Goal: Task Accomplishment & Management: Manage account settings

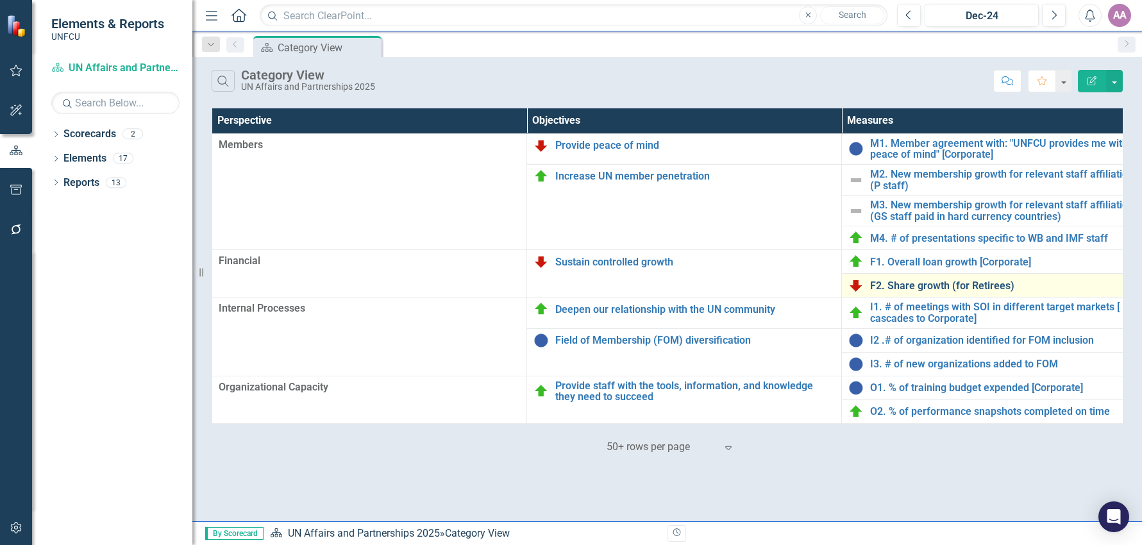
click at [928, 289] on link "F2. Share growth (for Retirees)" at bounding box center [1010, 286] width 280 height 12
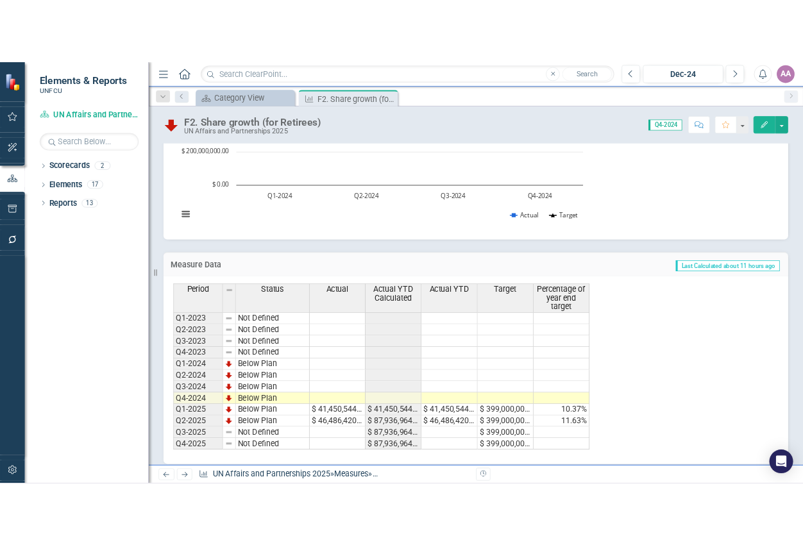
scroll to position [221, 0]
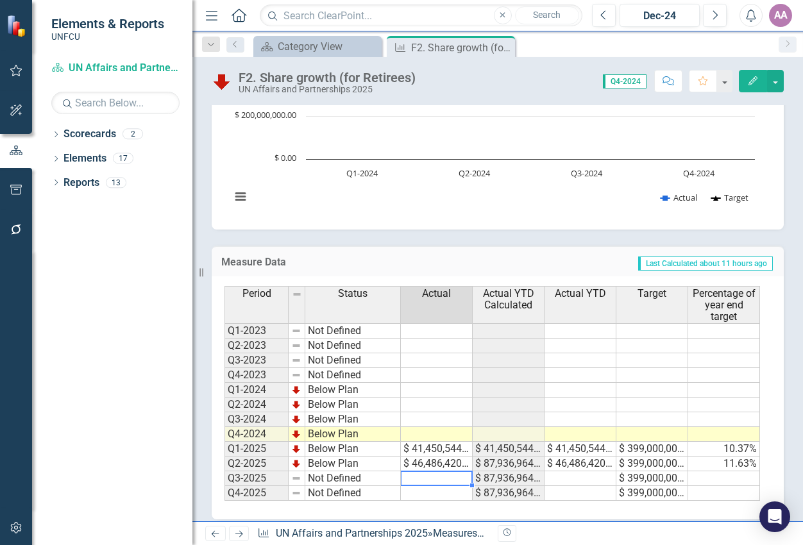
click at [430, 478] on td at bounding box center [437, 478] width 72 height 15
click at [433, 480] on td at bounding box center [437, 478] width 72 height 15
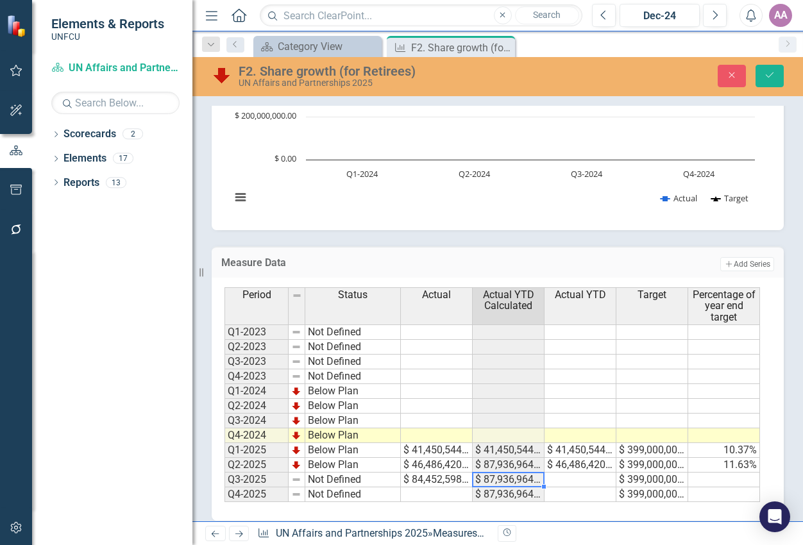
click at [588, 478] on td at bounding box center [580, 480] width 72 height 15
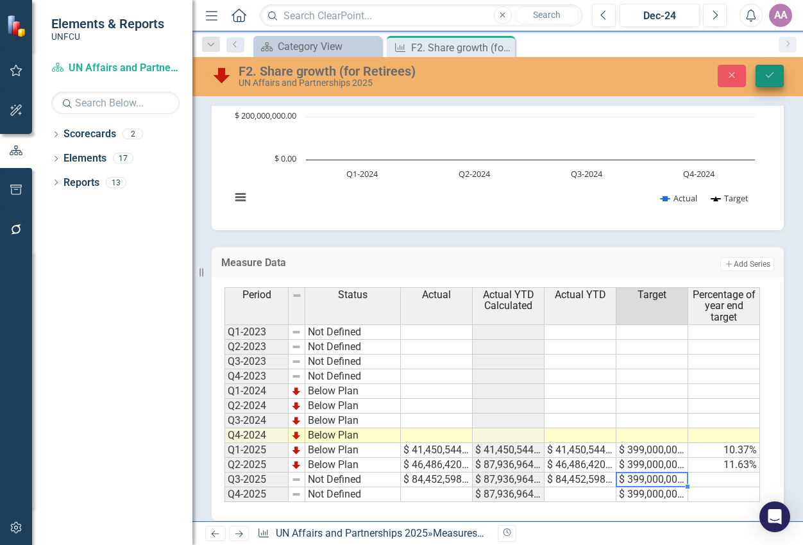
type textarea "399000000"
click at [768, 72] on icon "Save" at bounding box center [770, 75] width 12 height 9
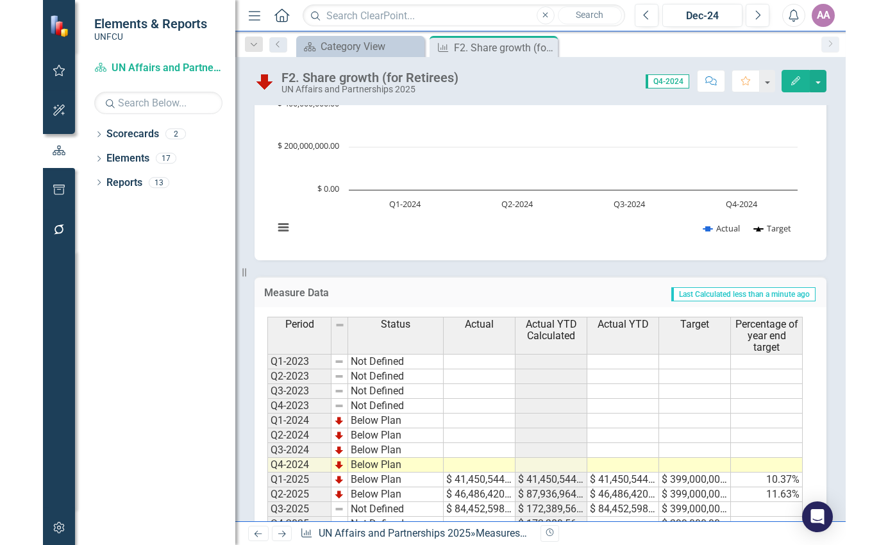
scroll to position [231, 0]
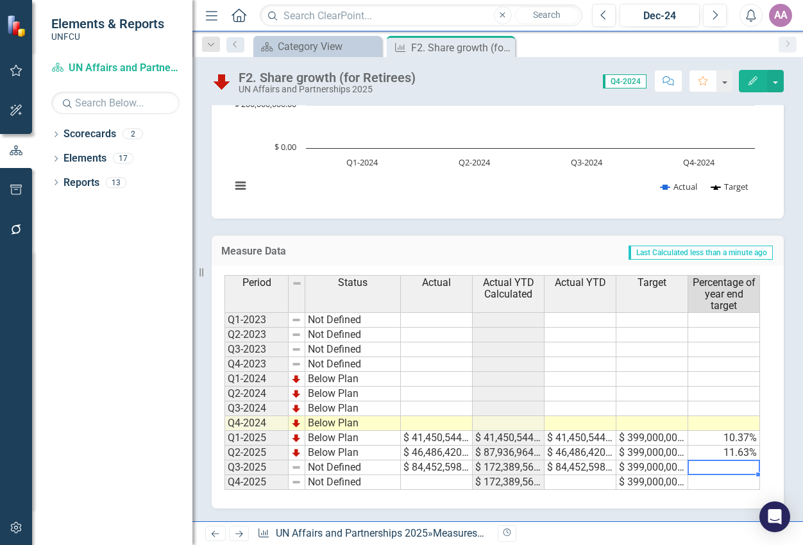
click at [746, 463] on td at bounding box center [724, 467] width 72 height 15
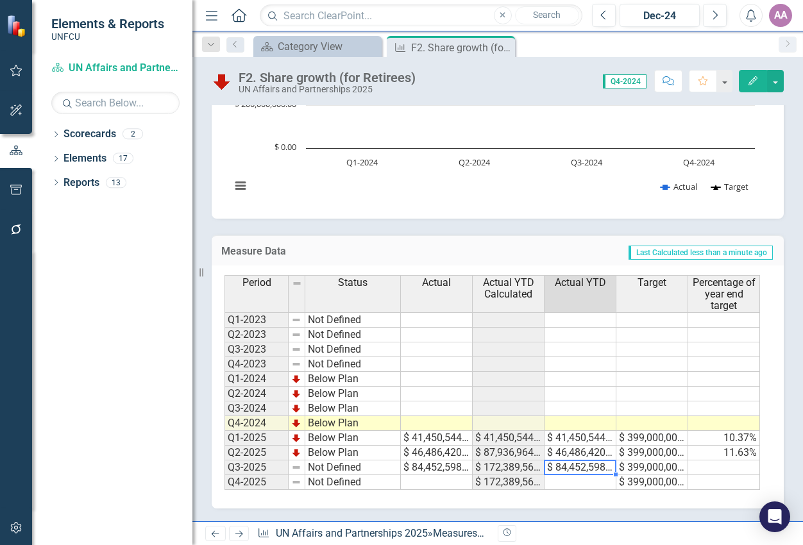
click at [567, 470] on td "$ 84,452,598.00" at bounding box center [580, 467] width 72 height 15
click at [695, 469] on td at bounding box center [724, 467] width 72 height 15
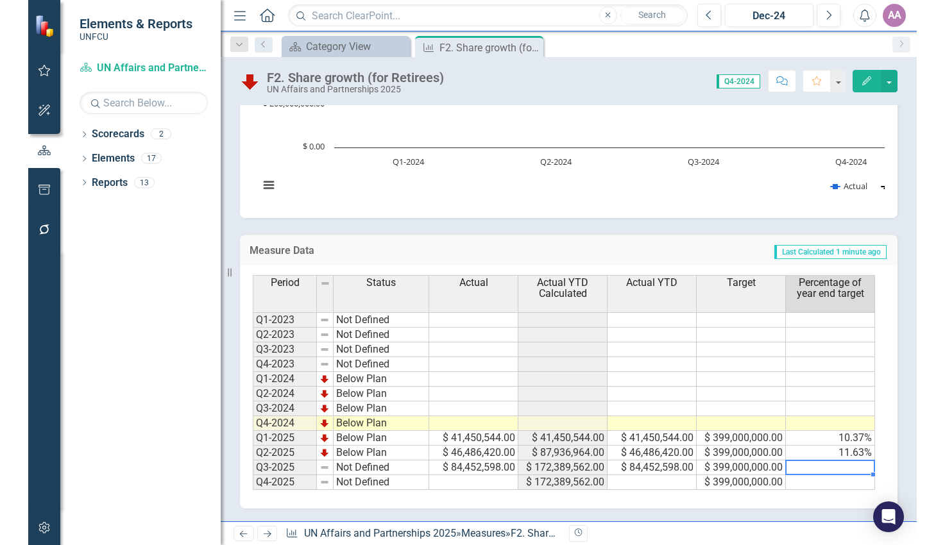
scroll to position [217, 0]
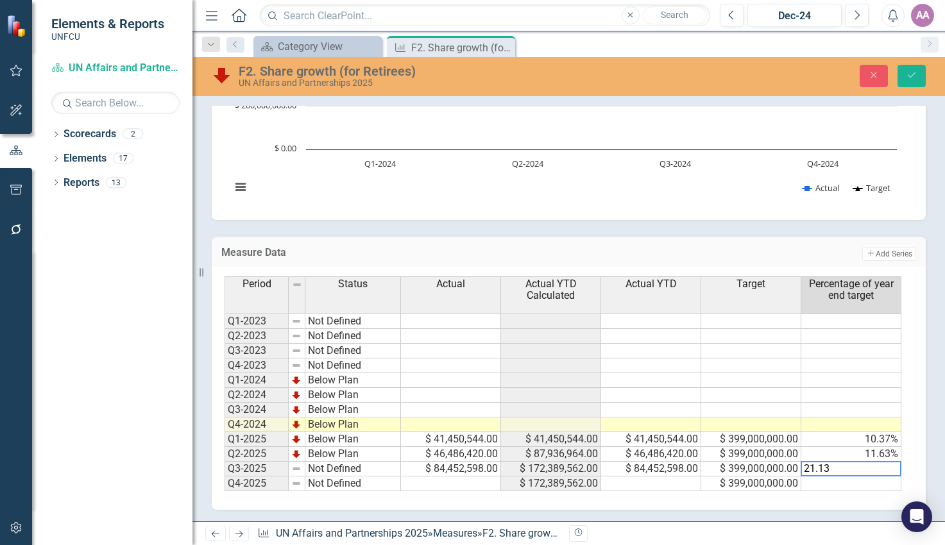
type textarea "21.13"
click at [914, 473] on div "Period Status Actual Actual YTD Calculated Actual YTD Target Percentage of year…" at bounding box center [569, 388] width 714 height 243
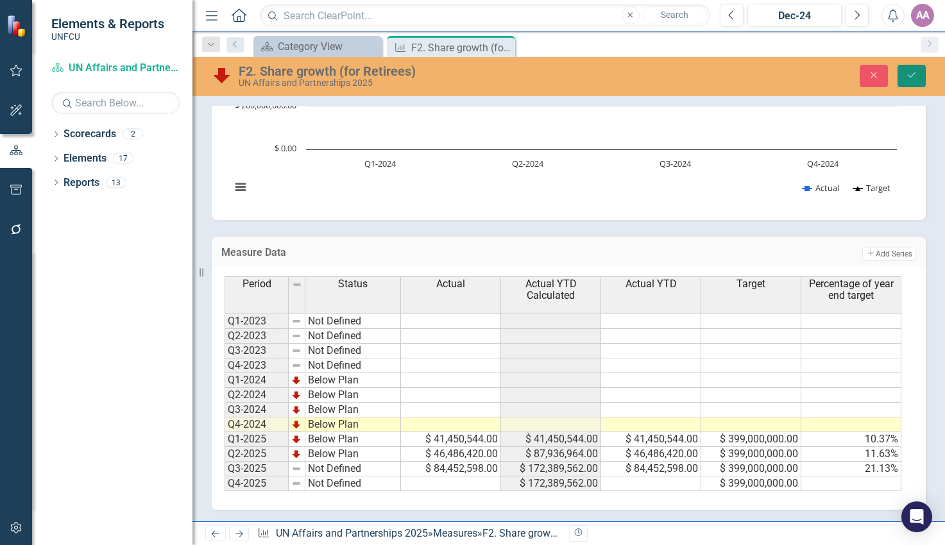
click at [914, 78] on icon "Save" at bounding box center [911, 75] width 12 height 9
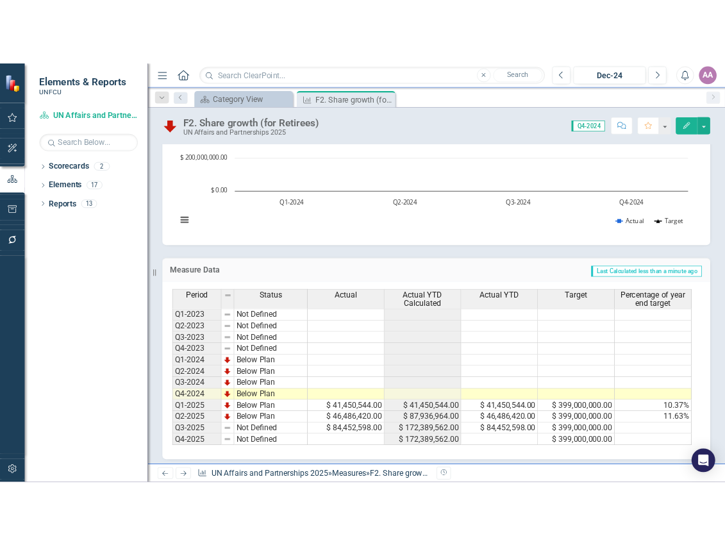
scroll to position [203, 0]
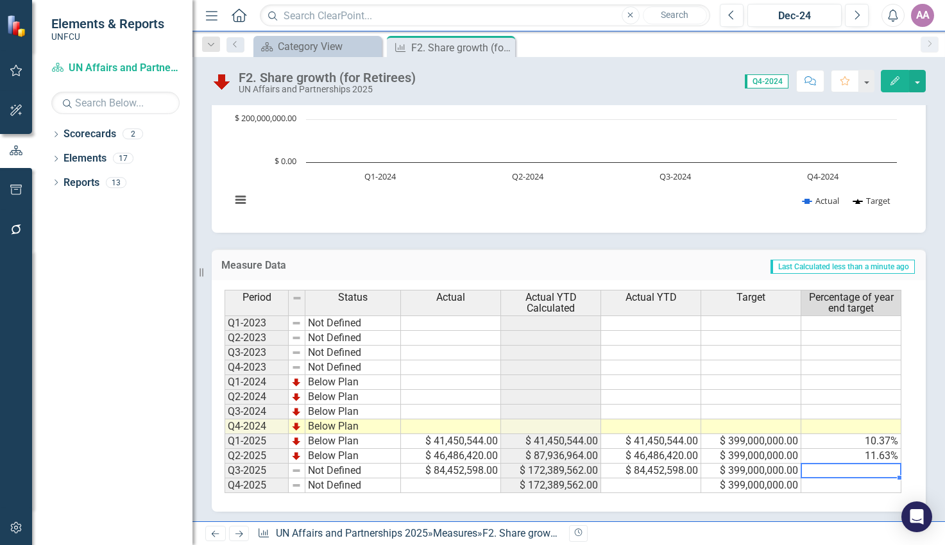
click at [828, 473] on td at bounding box center [851, 471] width 100 height 15
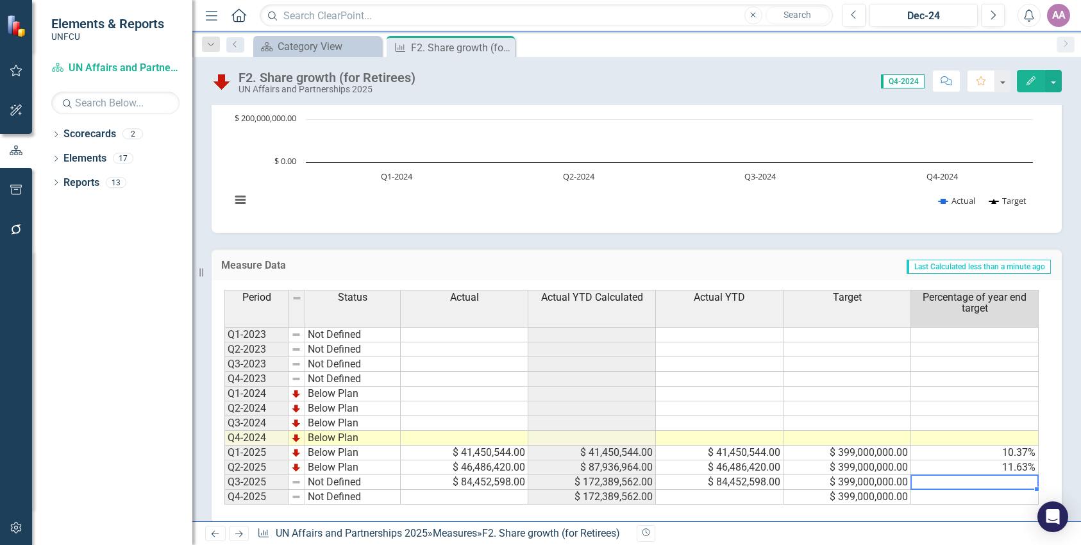
click at [486, 480] on td "$ 84,452,598.00" at bounding box center [465, 482] width 128 height 15
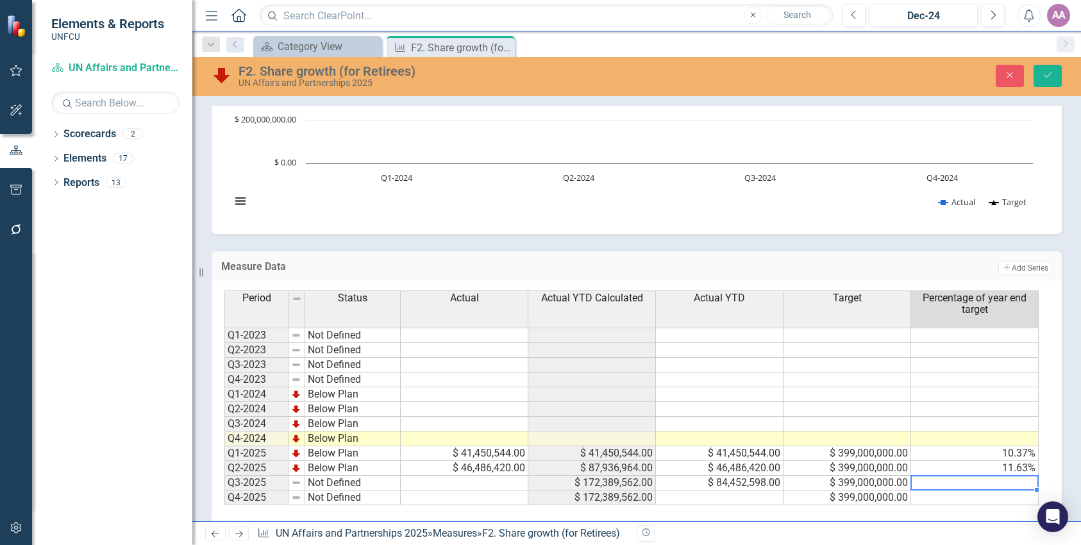
click at [941, 489] on td at bounding box center [975, 483] width 128 height 15
type textarea "21.13"
click at [1066, 435] on div "Description The measure's goal for 2025 is to increase retiree share deposits b…" at bounding box center [636, 212] width 889 height 650
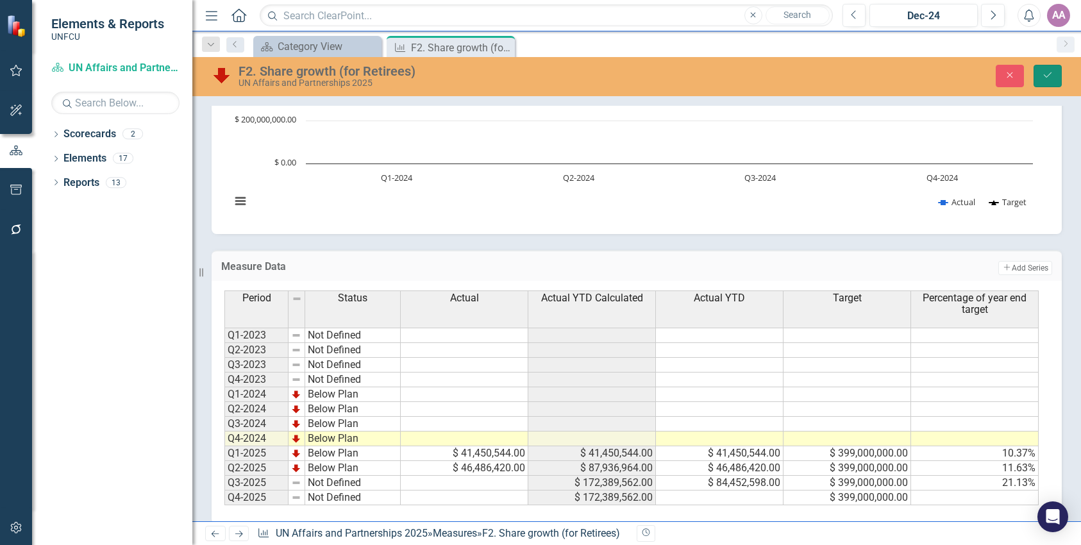
click at [1047, 81] on button "Save" at bounding box center [1048, 76] width 28 height 22
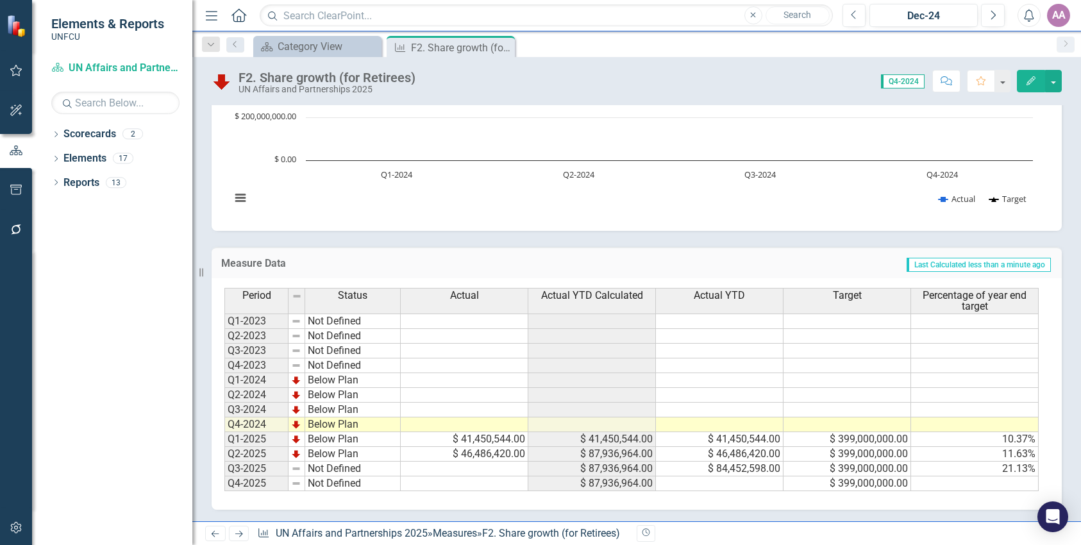
scroll to position [206, 0]
click at [326, 41] on div "Category View" at bounding box center [320, 46] width 85 height 16
